Goal: Task Accomplishment & Management: Use online tool/utility

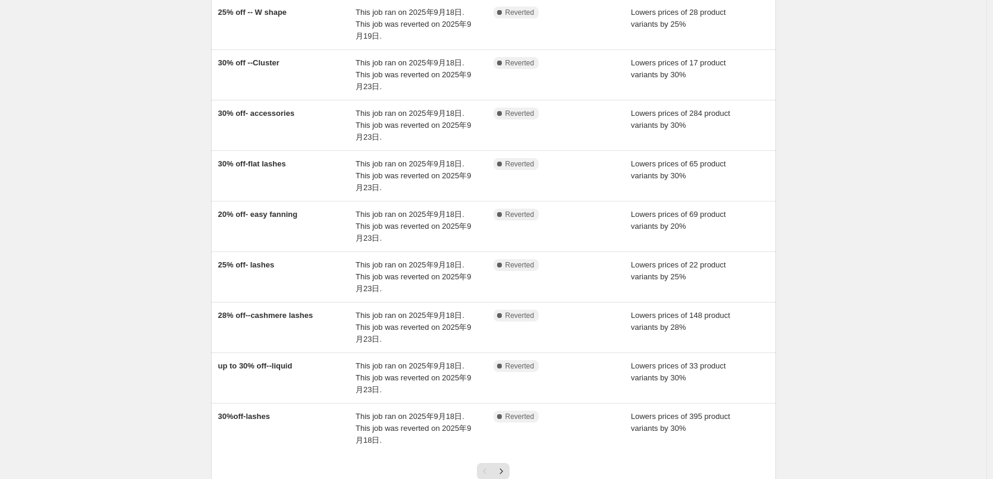
scroll to position [252, 0]
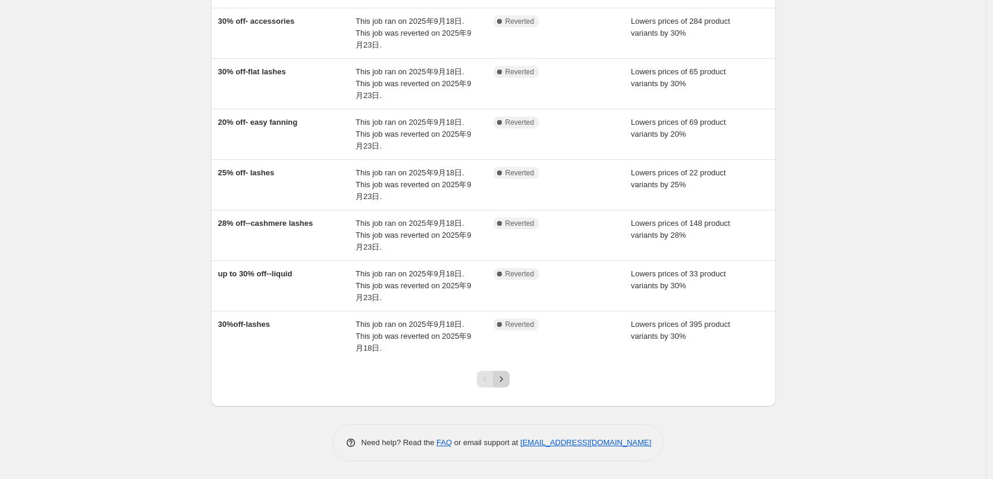
click at [507, 382] on icon "Next" at bounding box center [501, 379] width 12 height 12
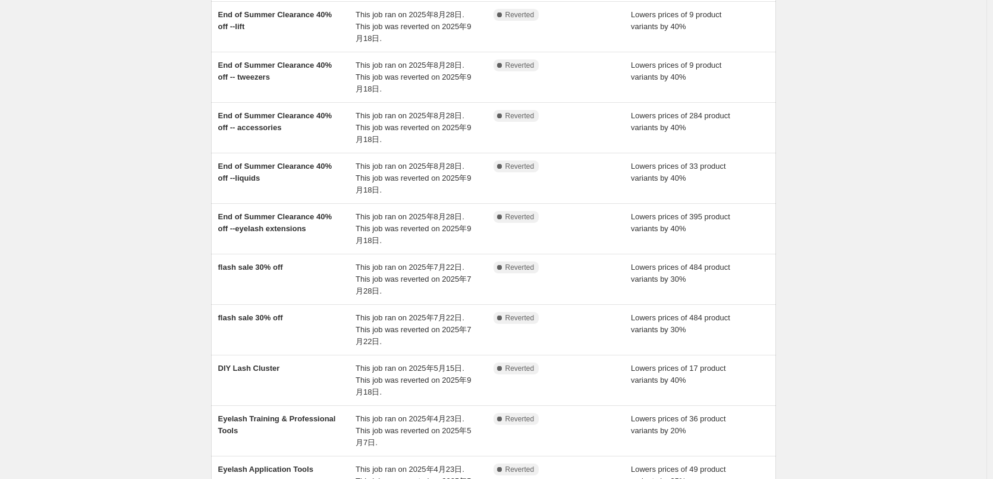
scroll to position [0, 0]
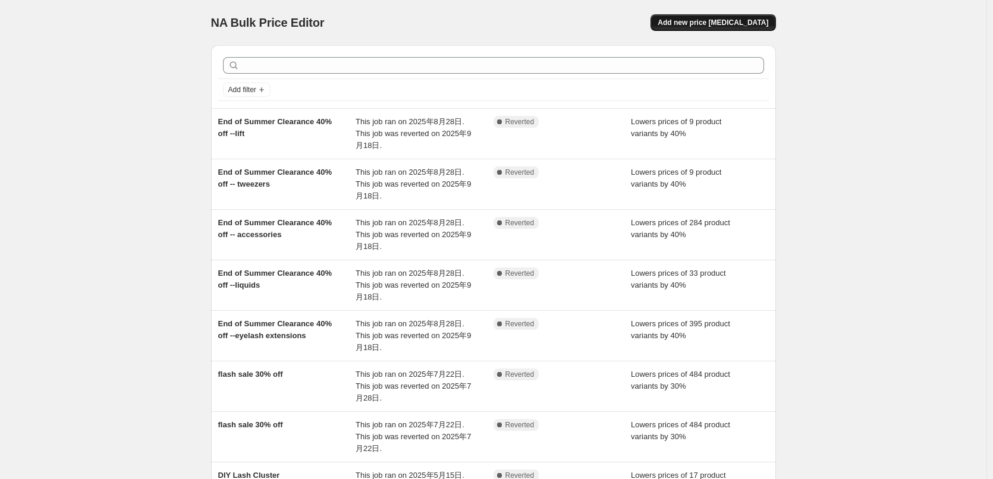
click at [707, 24] on span "Add new price [MEDICAL_DATA]" at bounding box center [712, 23] width 111 height 10
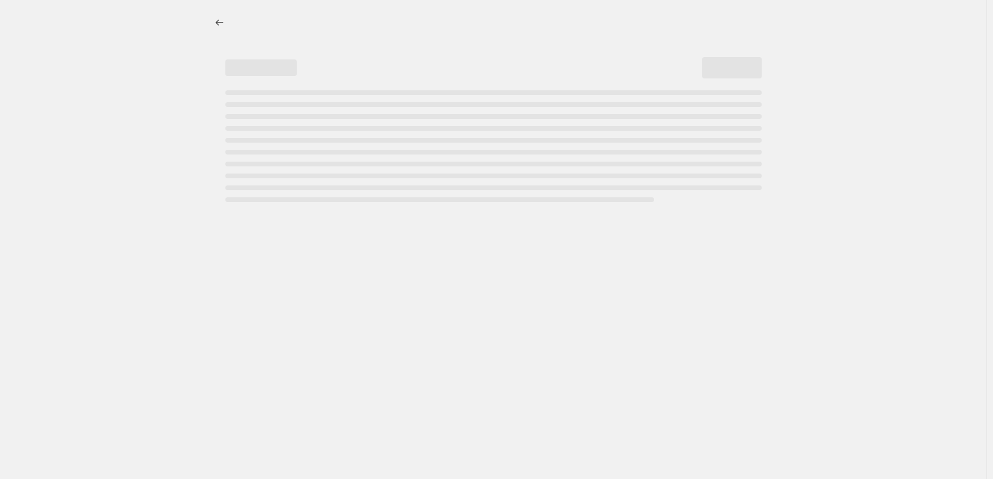
select select "percentage"
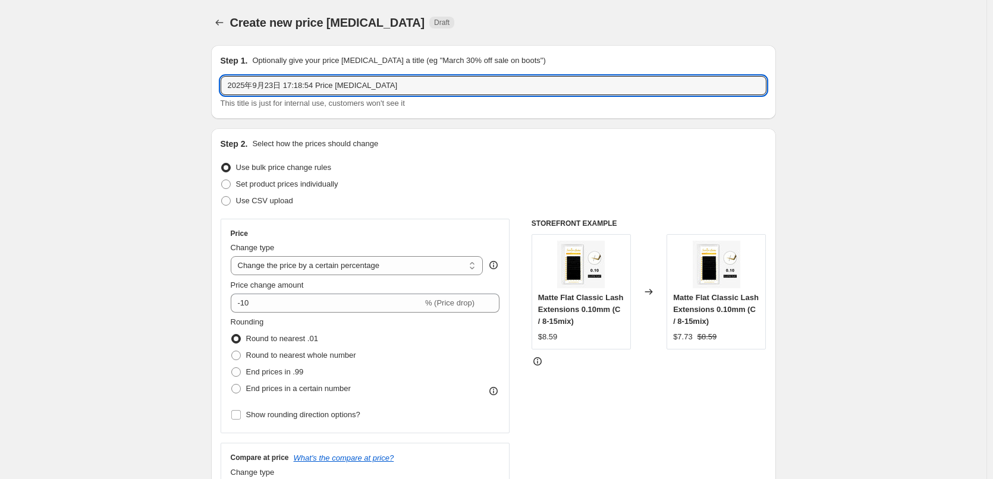
drag, startPoint x: 392, startPoint y: 89, endPoint x: 26, endPoint y: 110, distance: 367.3
click at [233, 84] on input "flash sale" at bounding box center [494, 85] width 546 height 19
click at [278, 87] on input "Flash sale" at bounding box center [494, 85] width 546 height 19
type input "Flash sale 20% off"
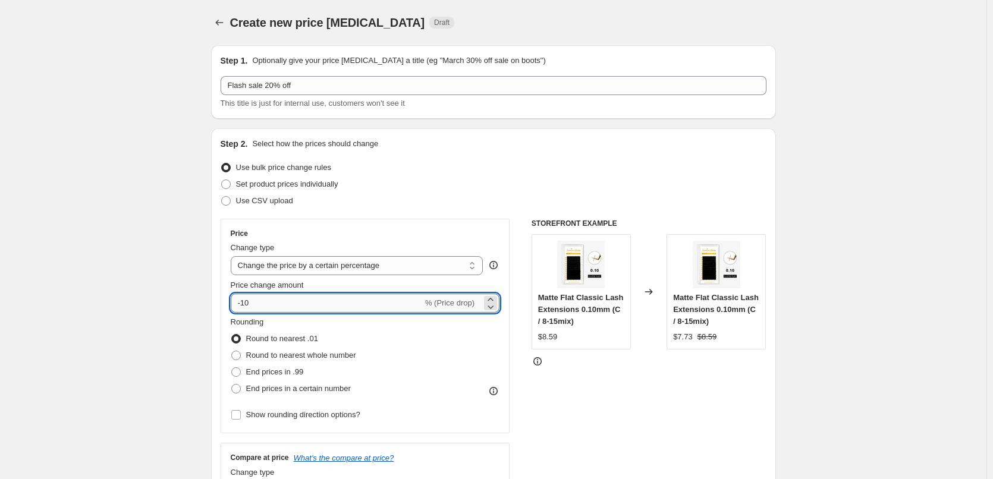
drag, startPoint x: 244, startPoint y: 304, endPoint x: 406, endPoint y: 311, distance: 162.4
click at [400, 316] on div "Price Change type Change the price to a certain amount Change the price by a ce…" at bounding box center [365, 326] width 269 height 194
type input "-20"
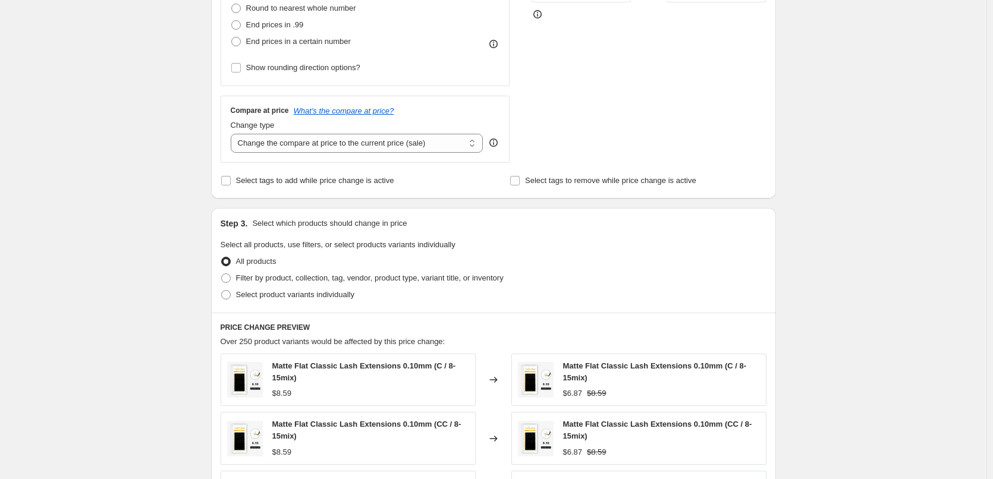
scroll to position [357, 0]
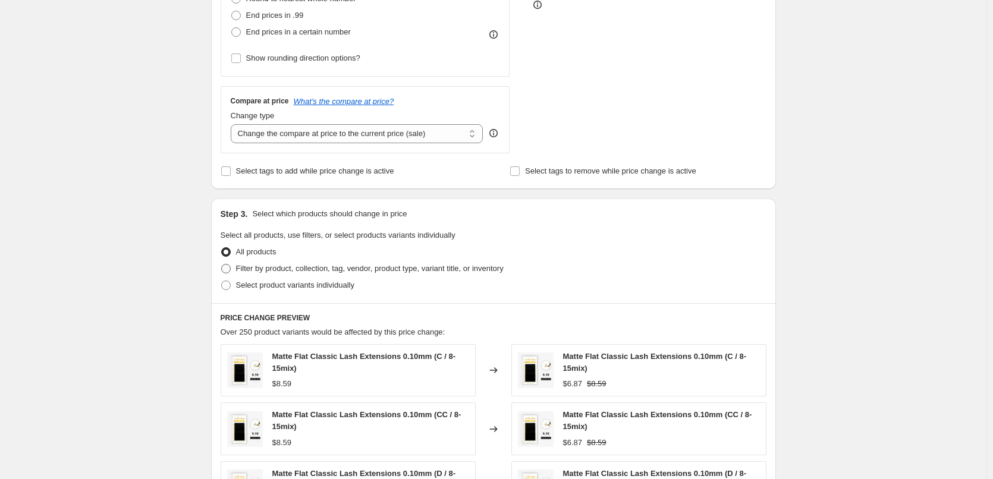
click at [273, 269] on span "Filter by product, collection, tag, vendor, product type, variant title, or inv…" at bounding box center [369, 268] width 267 height 9
click at [222, 265] on input "Filter by product, collection, tag, vendor, product type, variant title, or inv…" at bounding box center [221, 264] width 1 height 1
radio input "true"
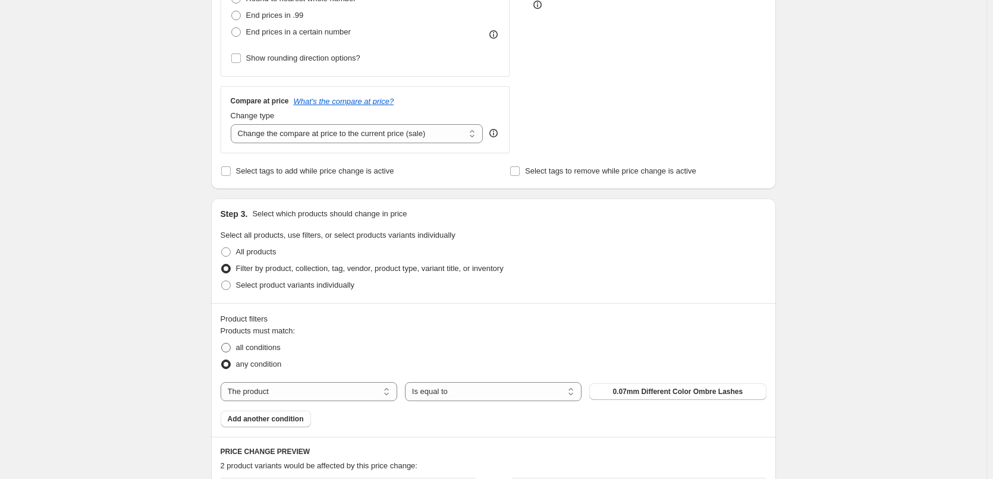
click at [260, 350] on span "all conditions" at bounding box center [258, 347] width 45 height 9
click at [222, 344] on input "all conditions" at bounding box center [221, 343] width 1 height 1
radio input "true"
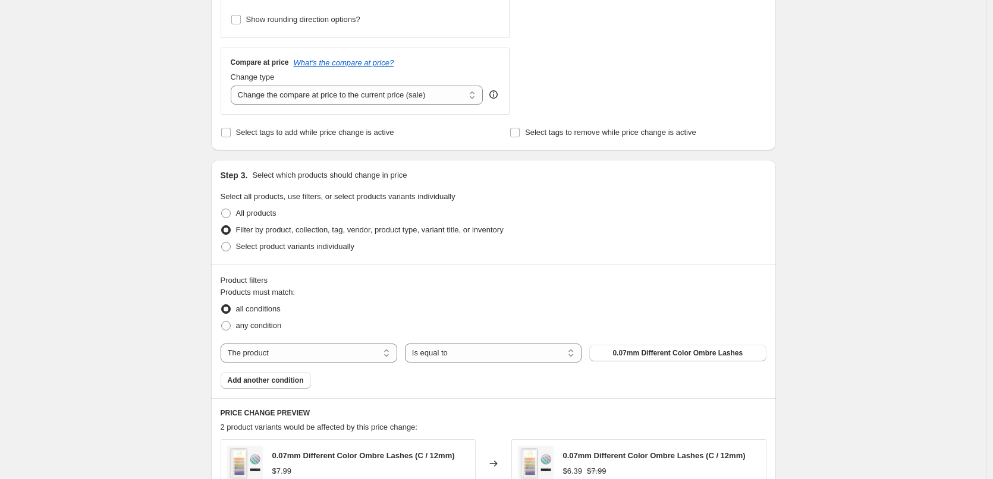
scroll to position [416, 0]
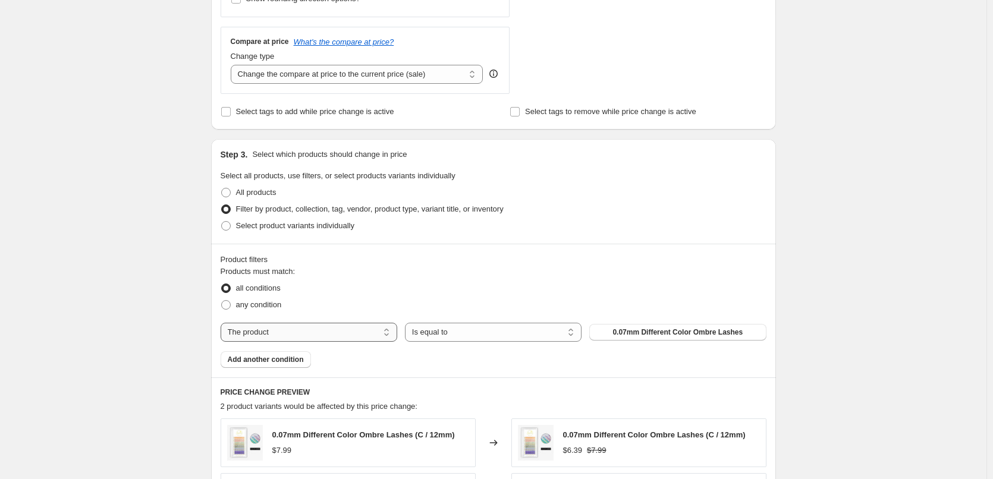
click at [342, 332] on select "The product The product's collection The product's tag The product's vendor The…" at bounding box center [309, 332] width 177 height 19
select select "collection"
click at [690, 339] on button "Anime Lash Extensions" at bounding box center [677, 332] width 177 height 17
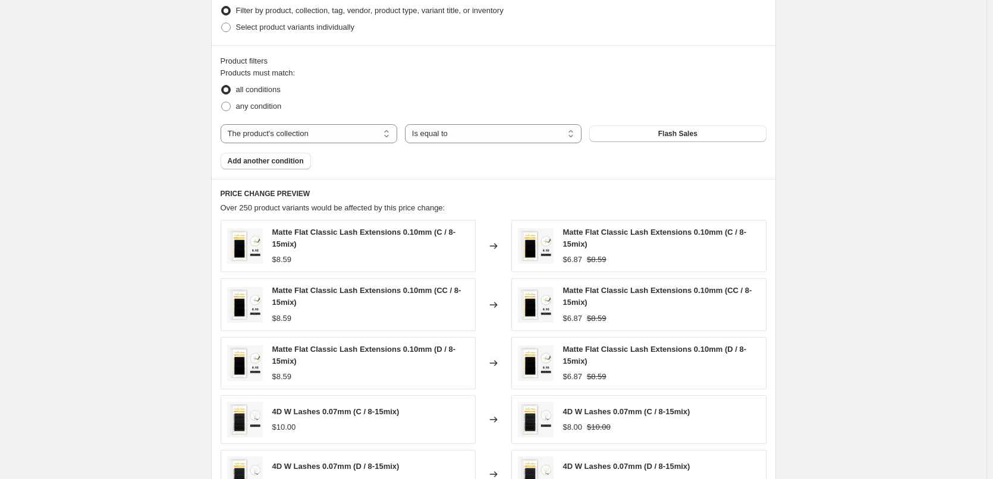
scroll to position [855, 0]
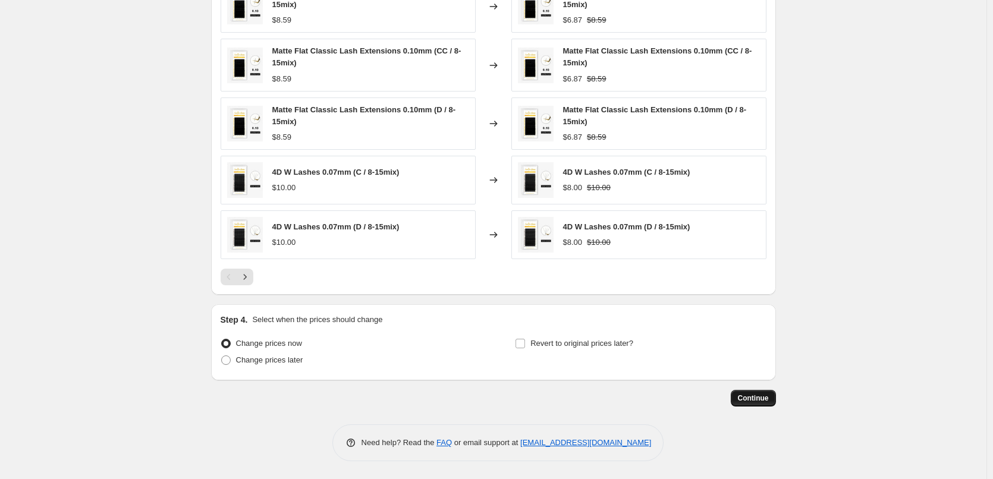
click at [753, 395] on span "Continue" at bounding box center [753, 399] width 31 height 10
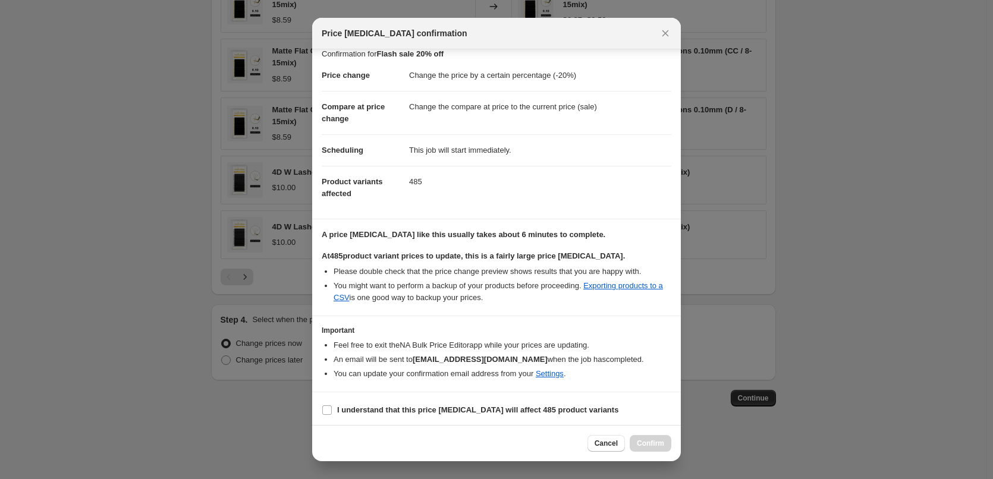
scroll to position [14, 0]
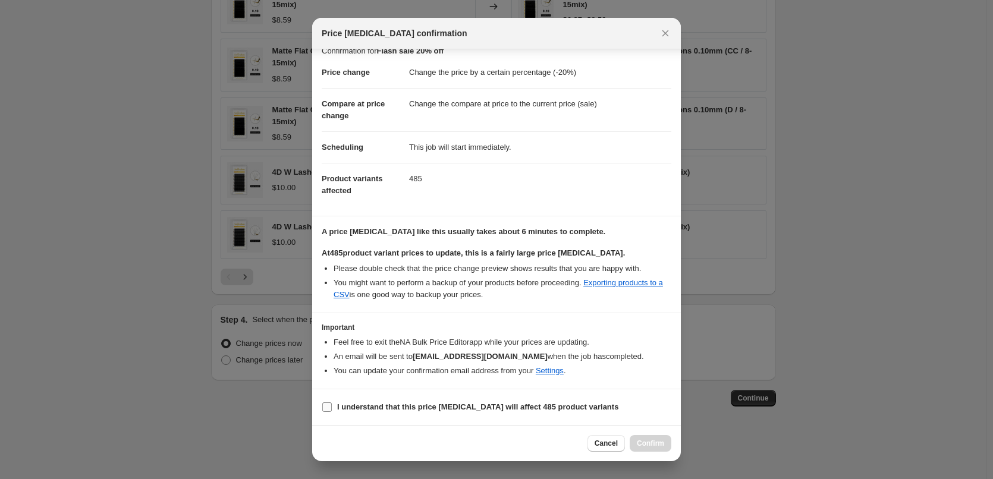
click at [336, 406] on label "I understand that this price [MEDICAL_DATA] will affect 485 product variants" at bounding box center [470, 407] width 297 height 17
click at [332, 406] on input "I understand that this price [MEDICAL_DATA] will affect 485 product variants" at bounding box center [327, 407] width 10 height 10
checkbox input "true"
click at [659, 444] on span "Confirm" at bounding box center [650, 444] width 27 height 10
